Goal: Task Accomplishment & Management: Complete application form

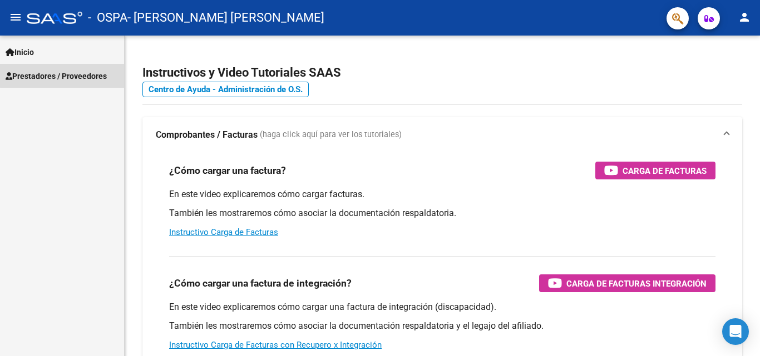
click at [72, 72] on span "Prestadores / Proveedores" at bounding box center [56, 76] width 101 height 12
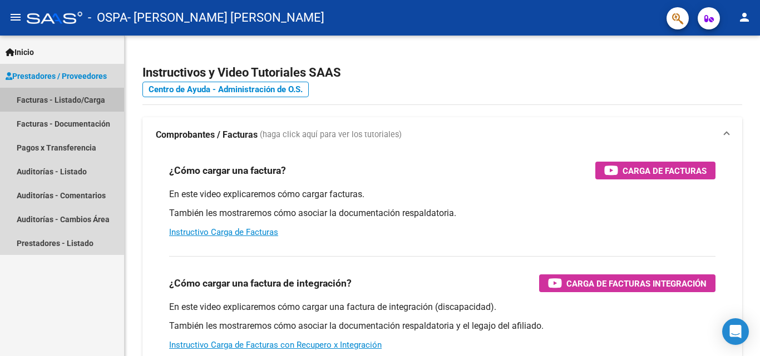
click at [75, 106] on link "Facturas - Listado/Carga" at bounding box center [62, 100] width 124 height 24
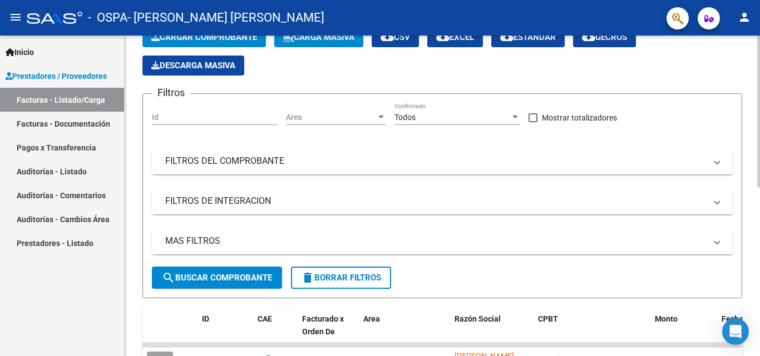
scroll to position [23, 0]
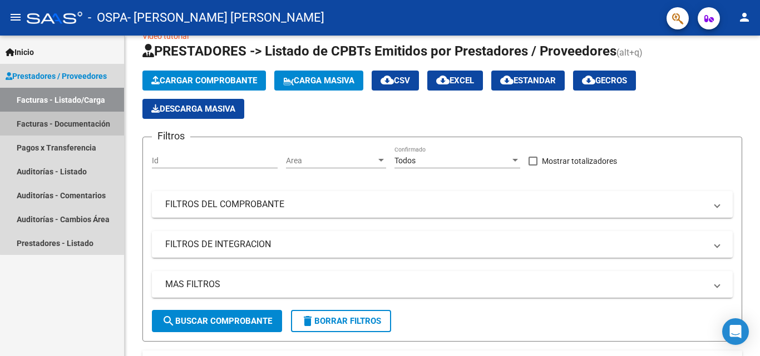
click at [93, 128] on link "Facturas - Documentación" at bounding box center [62, 124] width 124 height 24
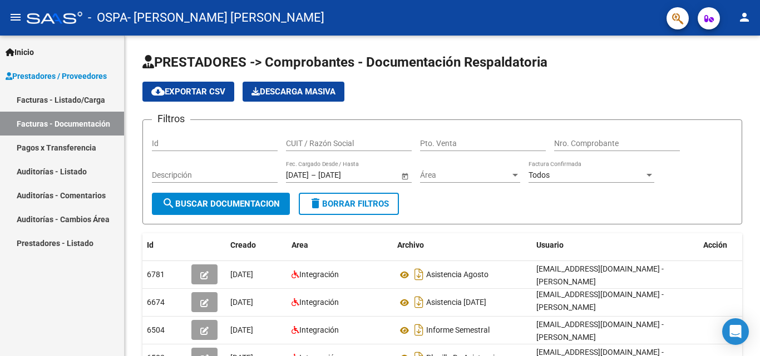
click at [78, 75] on span "Prestadores / Proveedores" at bounding box center [56, 76] width 101 height 12
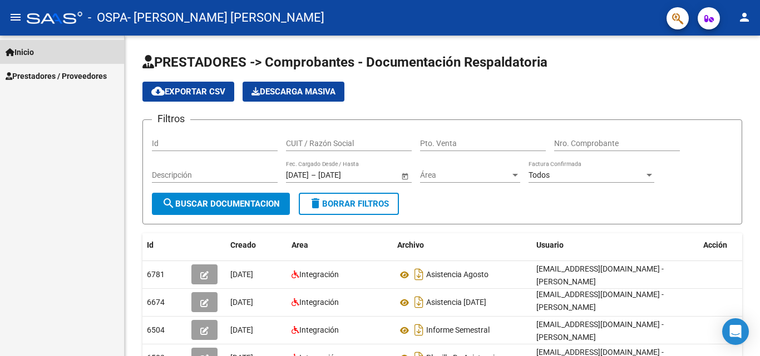
click at [72, 54] on link "Inicio" at bounding box center [62, 52] width 124 height 24
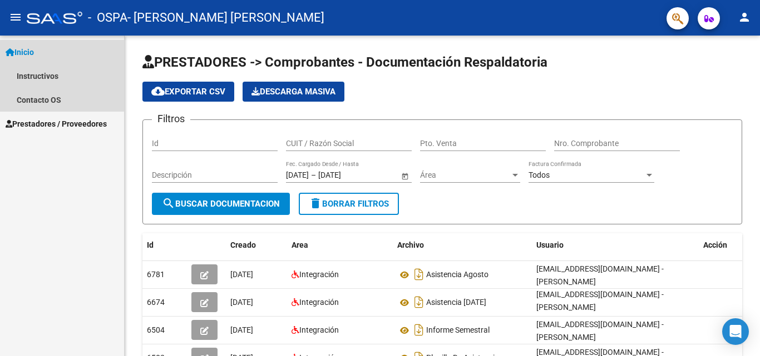
click at [58, 55] on link "Inicio" at bounding box center [62, 52] width 124 height 24
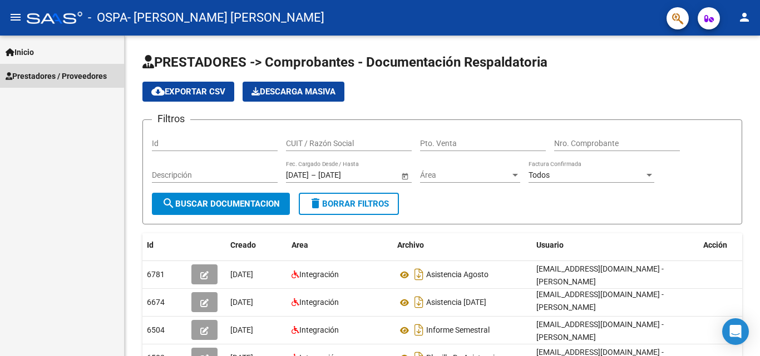
click at [52, 72] on span "Prestadores / Proveedores" at bounding box center [56, 76] width 101 height 12
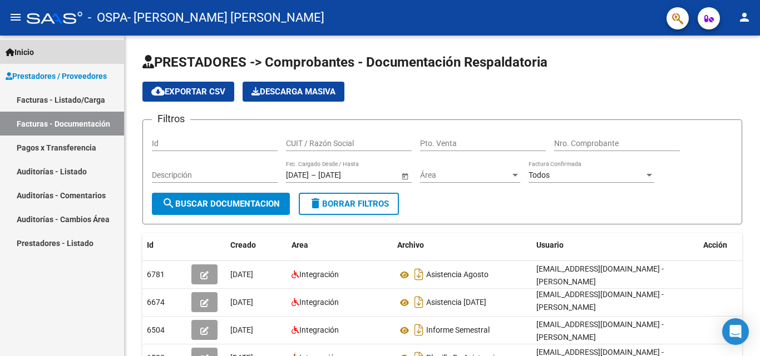
click at [55, 55] on link "Inicio" at bounding box center [62, 52] width 124 height 24
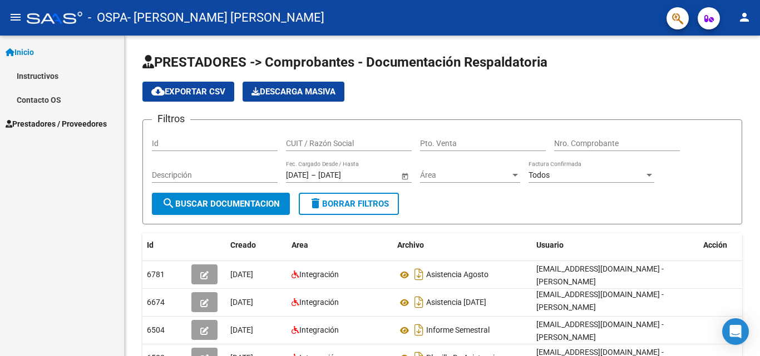
click at [45, 71] on link "Instructivos" at bounding box center [62, 76] width 124 height 24
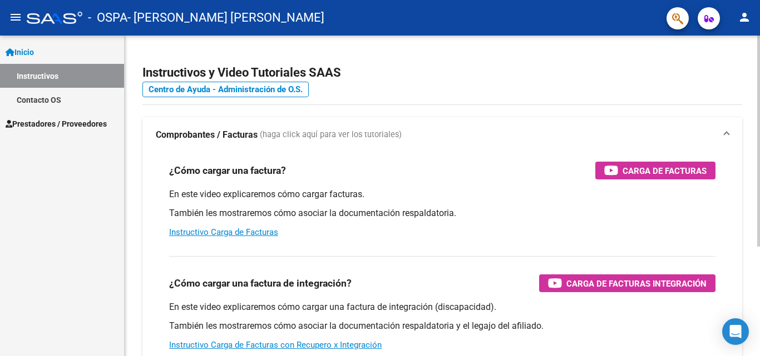
click at [693, 161] on div "¿Cómo cargar una factura? Carga de Facturas En este video explicaremos cómo car…" at bounding box center [442, 200] width 573 height 95
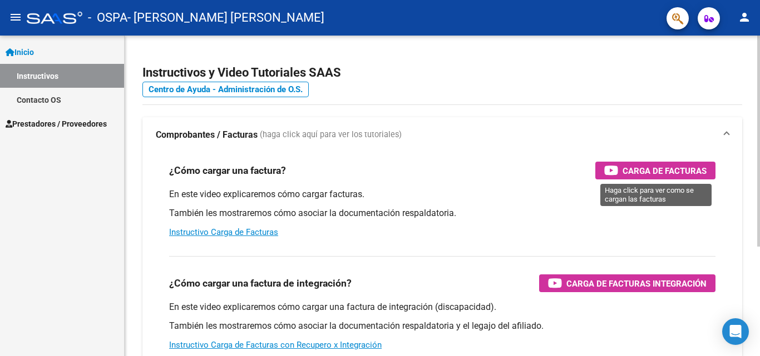
click at [662, 173] on span "Carga de Facturas" at bounding box center [664, 171] width 84 height 14
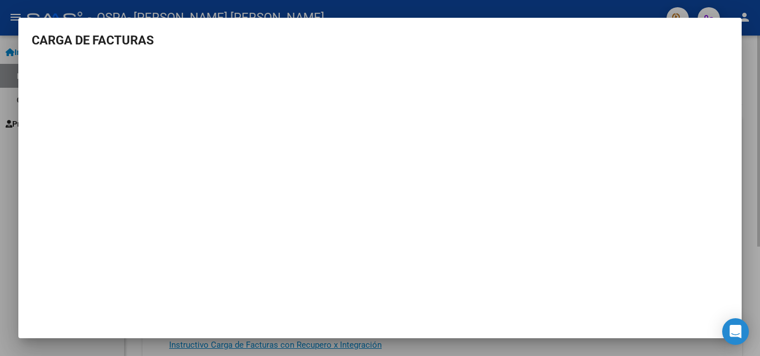
click at [759, 136] on div at bounding box center [380, 178] width 760 height 356
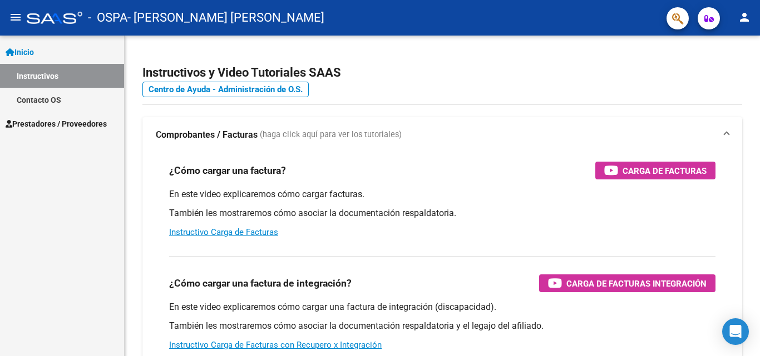
click at [51, 120] on span "Prestadores / Proveedores" at bounding box center [56, 124] width 101 height 12
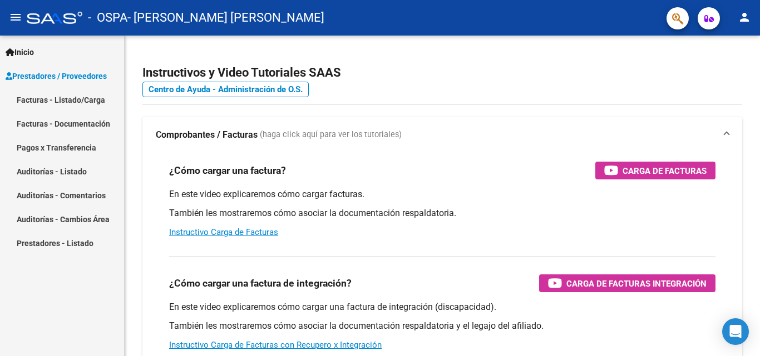
click at [66, 97] on link "Facturas - Listado/Carga" at bounding box center [62, 100] width 124 height 24
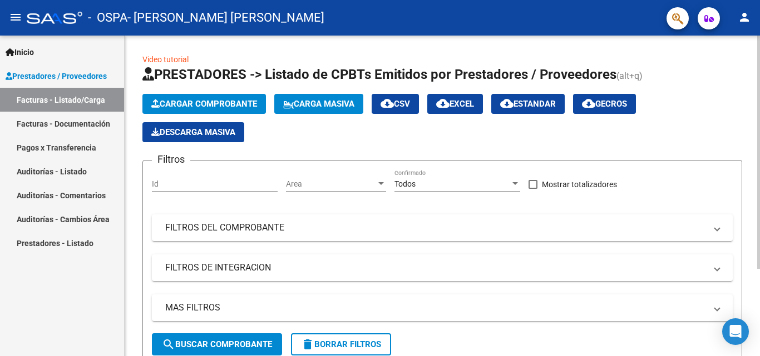
click at [257, 101] on span "Cargar Comprobante" at bounding box center [204, 104] width 106 height 10
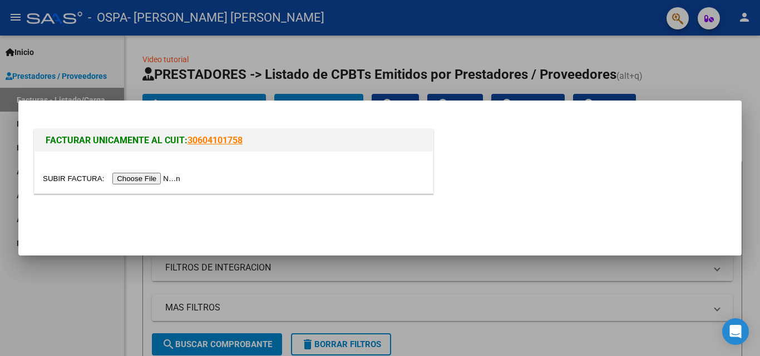
click at [165, 174] on input "file" at bounding box center [113, 179] width 141 height 12
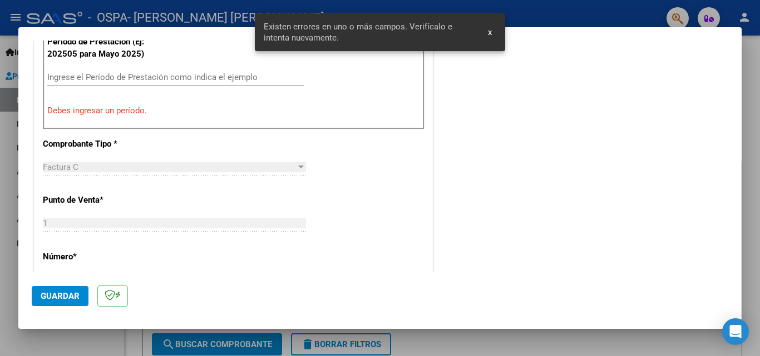
scroll to position [306, 0]
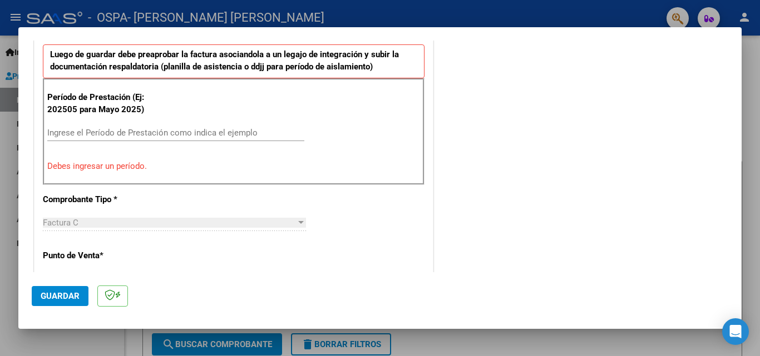
click at [126, 128] on input "Ingrese el Período de Prestación como indica el ejemplo" at bounding box center [175, 133] width 257 height 10
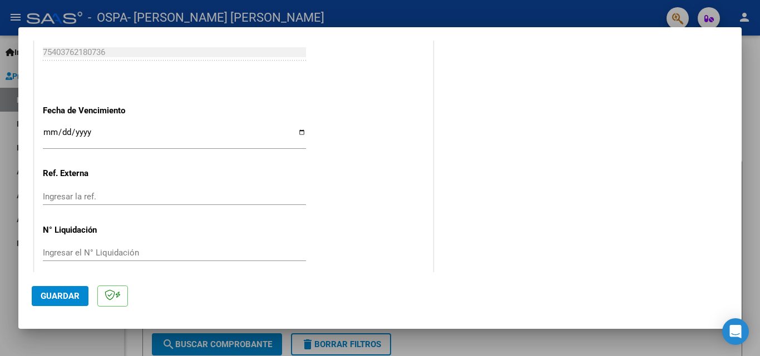
scroll to position [747, 0]
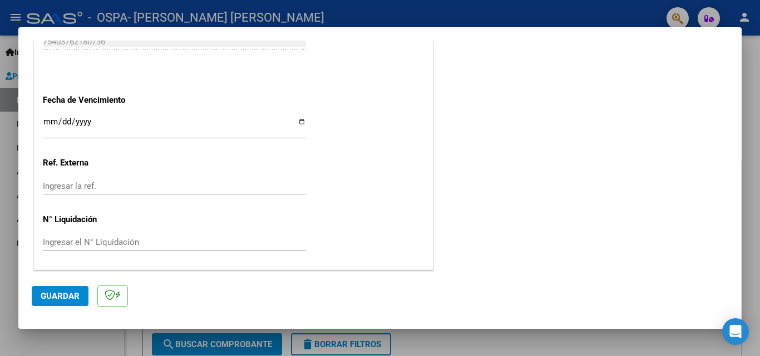
type input "202509"
click at [45, 285] on mat-dialog-actions "Guardar" at bounding box center [380, 294] width 696 height 44
click at [47, 290] on button "Guardar" at bounding box center [60, 296] width 57 height 20
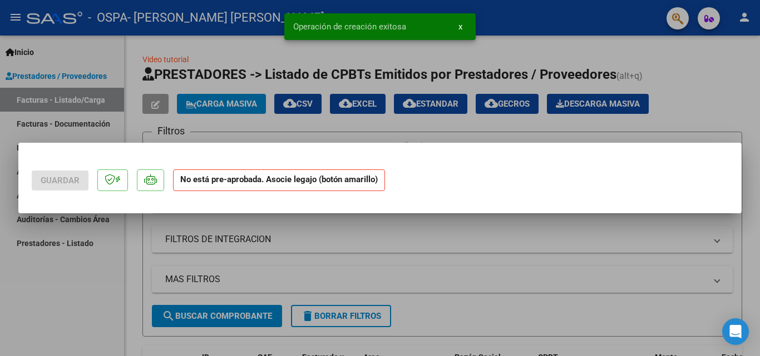
scroll to position [0, 0]
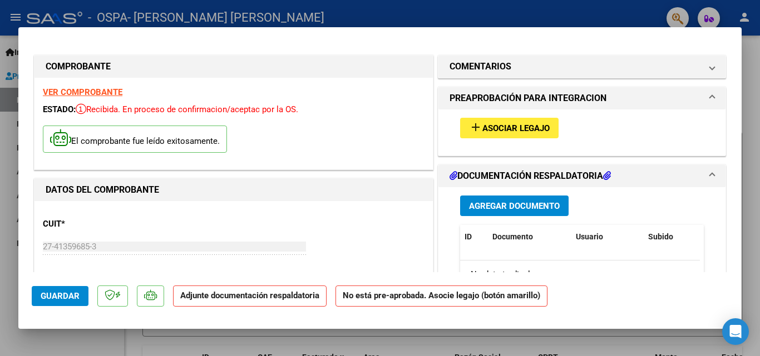
click at [488, 132] on span "Asociar Legajo" at bounding box center [515, 128] width 67 height 10
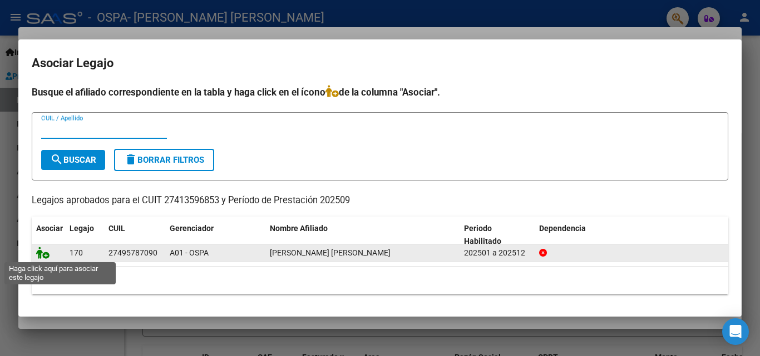
click at [43, 256] on icon at bounding box center [42, 253] width 13 height 12
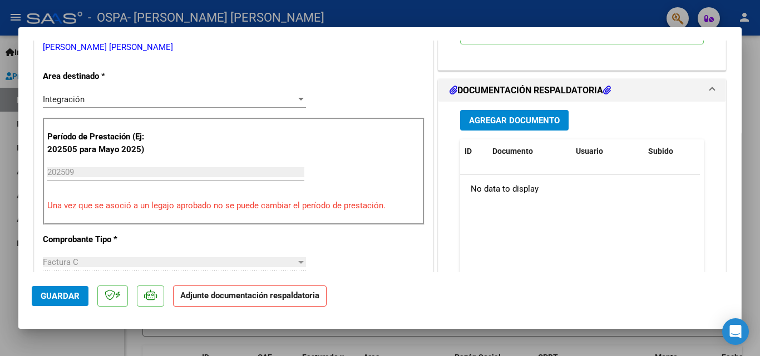
scroll to position [278, 0]
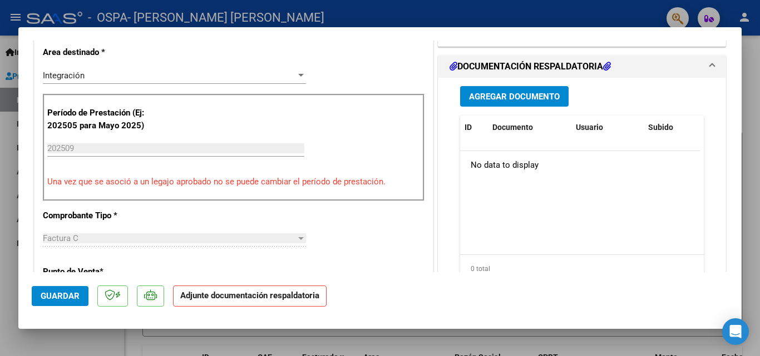
click at [549, 96] on span "Agregar Documento" at bounding box center [514, 97] width 91 height 10
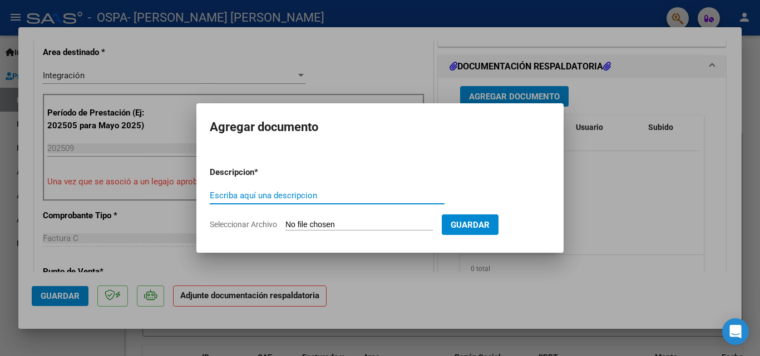
click at [326, 224] on input "Seleccionar Archivo" at bounding box center [358, 225] width 147 height 11
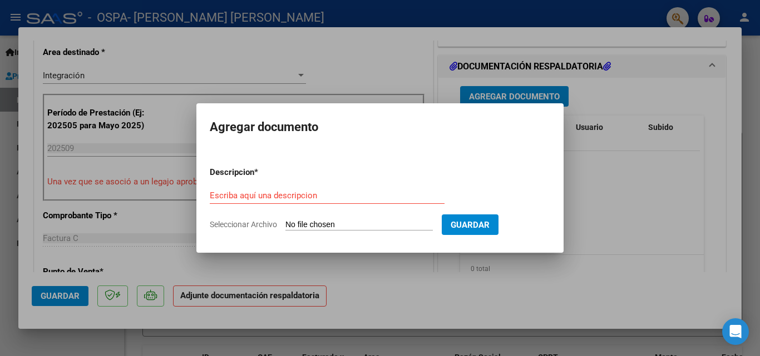
type input "C:\fakepath\Asistencia Septiembre.pdf"
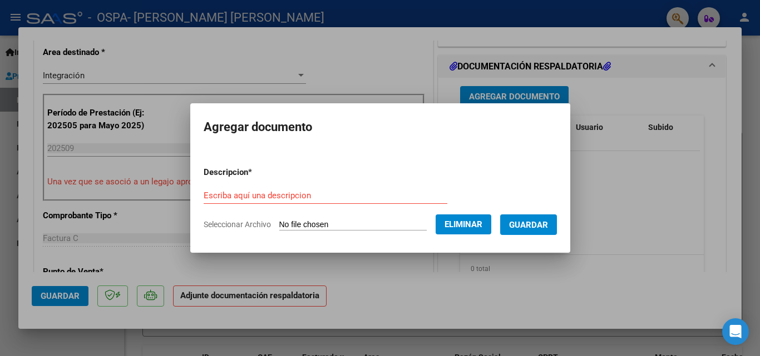
click at [365, 185] on form "Descripcion * Escriba aquí una descripcion Seleccionar Archivo Eliminar Guardar" at bounding box center [380, 198] width 353 height 81
click at [211, 202] on div "Escriba aquí una descripcion" at bounding box center [326, 195] width 244 height 17
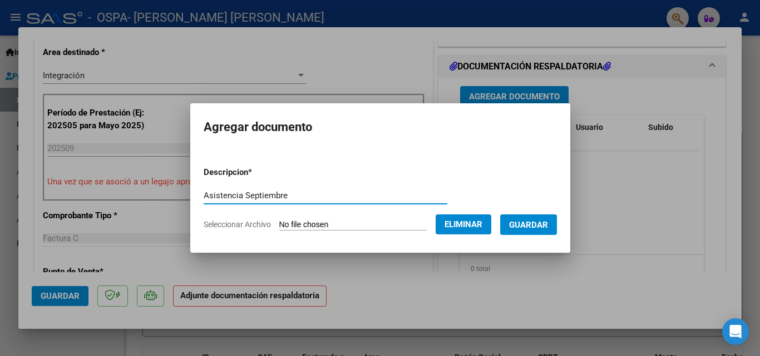
type input "Asistencia Septiembre"
click at [551, 210] on form "Descripcion * Asistencia Septiembre Escriba aquí una descripcion Seleccionar Ar…" at bounding box center [380, 198] width 353 height 81
click at [548, 226] on span "Guardar" at bounding box center [528, 225] width 39 height 10
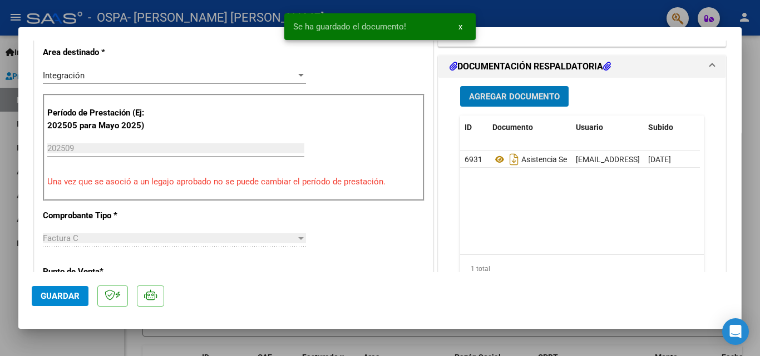
click at [72, 297] on span "Guardar" at bounding box center [60, 296] width 39 height 10
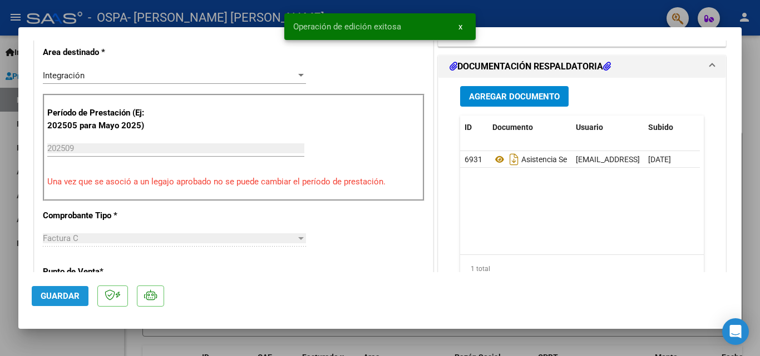
click at [76, 300] on span "Guardar" at bounding box center [60, 296] width 39 height 10
click at [759, 209] on div at bounding box center [380, 178] width 760 height 356
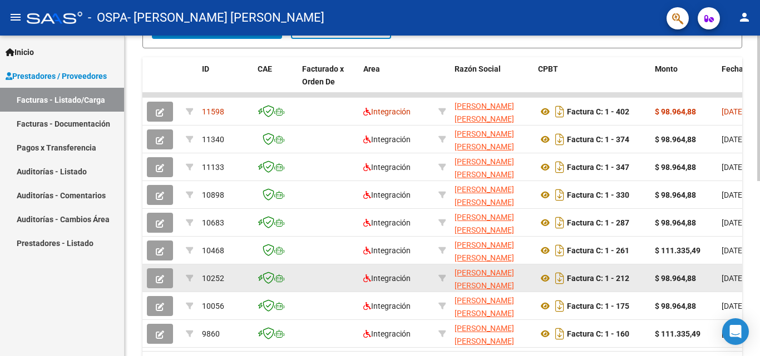
scroll to position [334, 0]
